Goal: Task Accomplishment & Management: Manage account settings

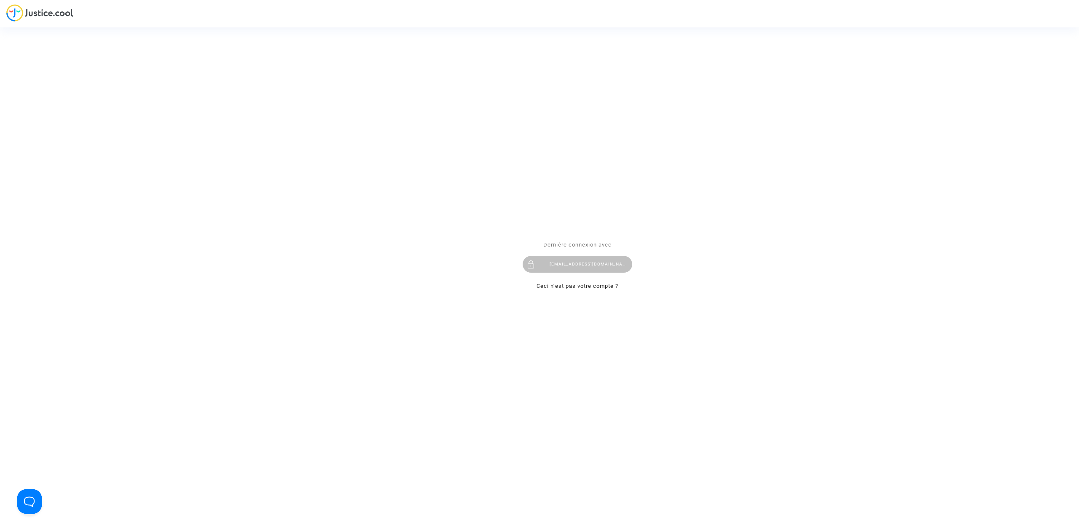
click at [555, 261] on div "hibo@pitcher-avocat.fr" at bounding box center [577, 264] width 110 height 17
click at [545, 250] on div "Dernière connexion avec hibo@pitcher-avocat.fr Ceci n’est pas votre compte ?" at bounding box center [577, 265] width 110 height 51
click at [551, 265] on div "hibo@pitcher-avocat.fr" at bounding box center [577, 264] width 110 height 17
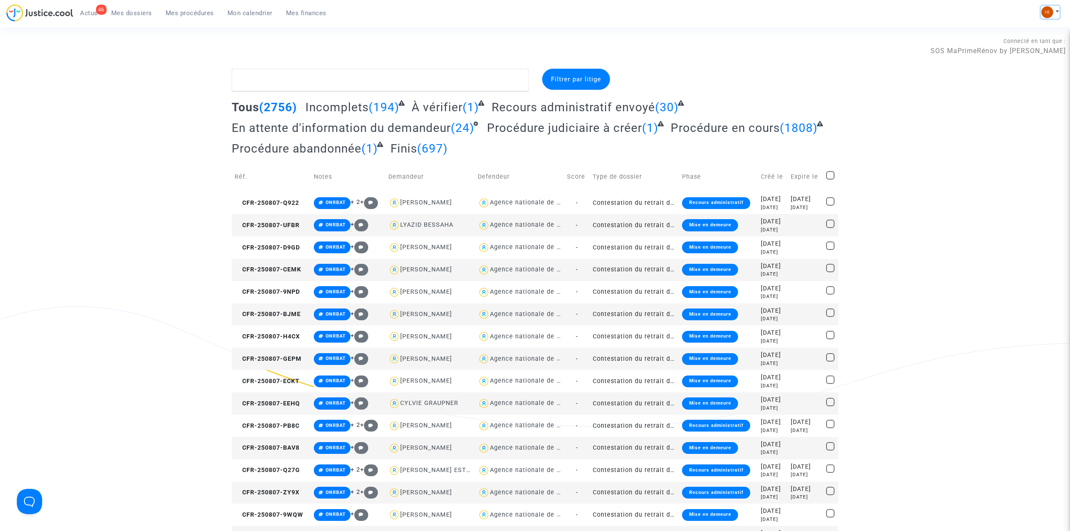
click at [1043, 8] on img at bounding box center [1048, 12] width 12 height 12
click at [1035, 40] on link "Changer de compte" at bounding box center [1016, 43] width 85 height 13
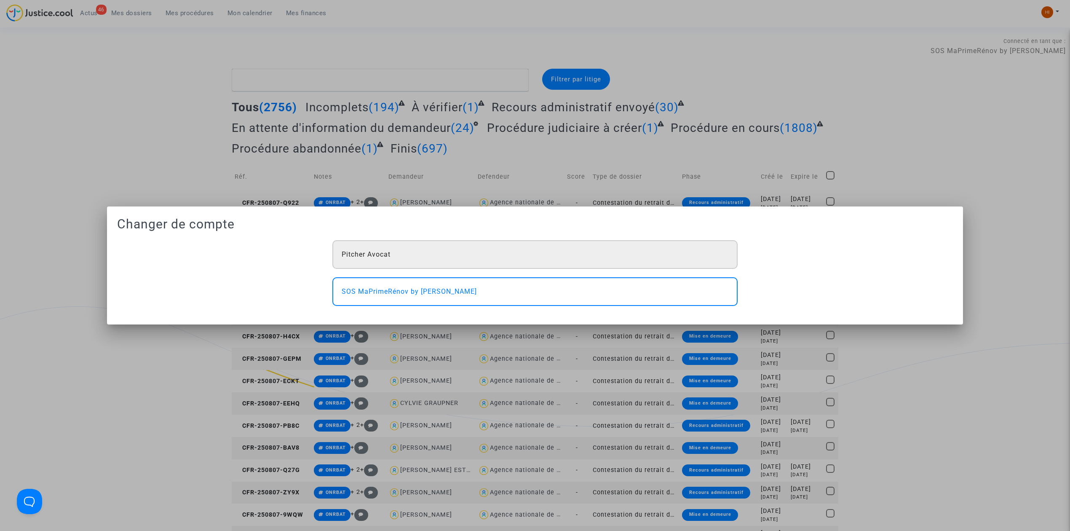
click at [423, 243] on div "Pitcher Avocat" at bounding box center [534, 254] width 405 height 29
